Goal: Task Accomplishment & Management: Use online tool/utility

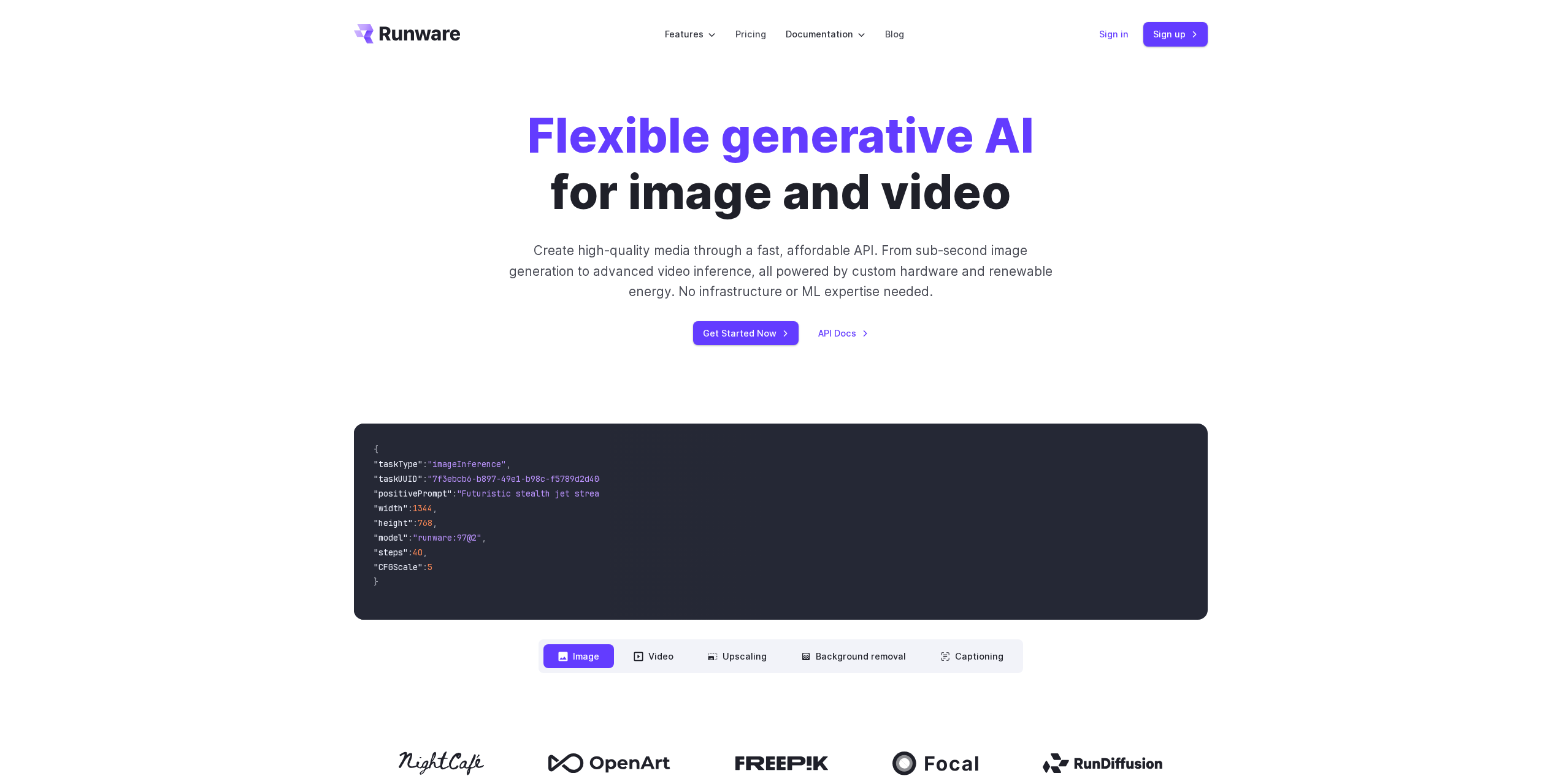
click at [1120, 40] on link "Sign in" at bounding box center [1114, 34] width 30 height 14
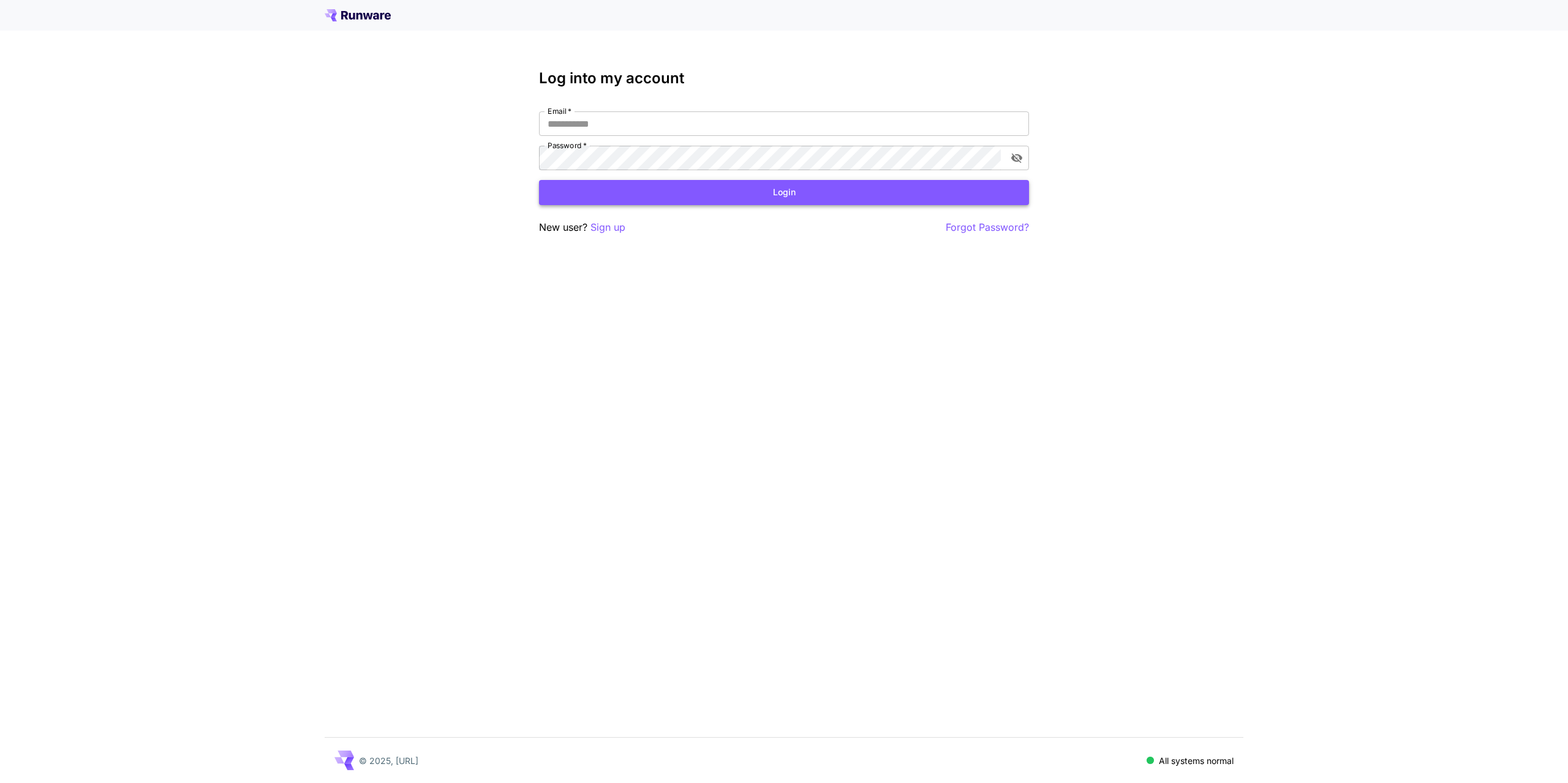
type input "**********"
click at [698, 197] on button "Login" at bounding box center [784, 192] width 490 height 25
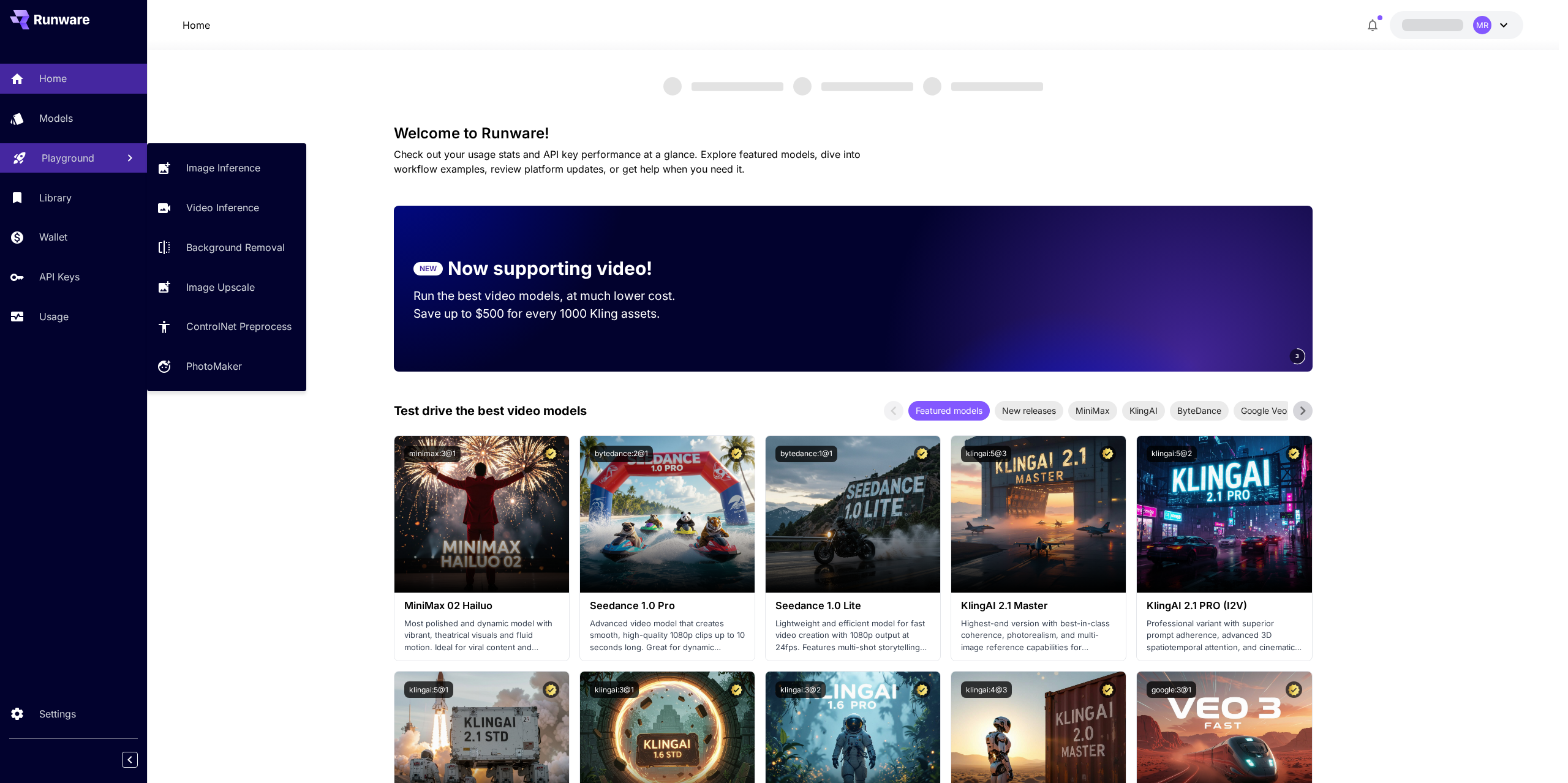
click at [67, 158] on p "Playground" at bounding box center [68, 158] width 53 height 15
